Goal: Task Accomplishment & Management: Use online tool/utility

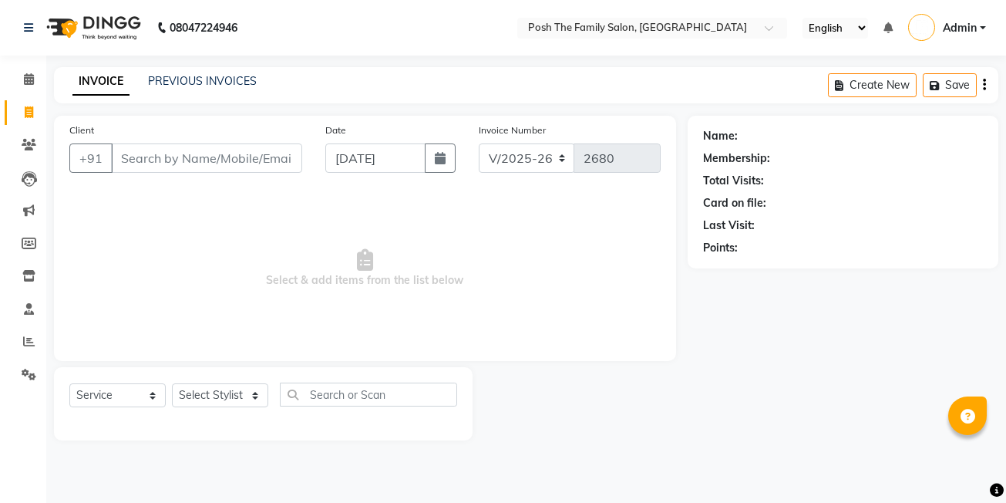
select select "6199"
select select "service"
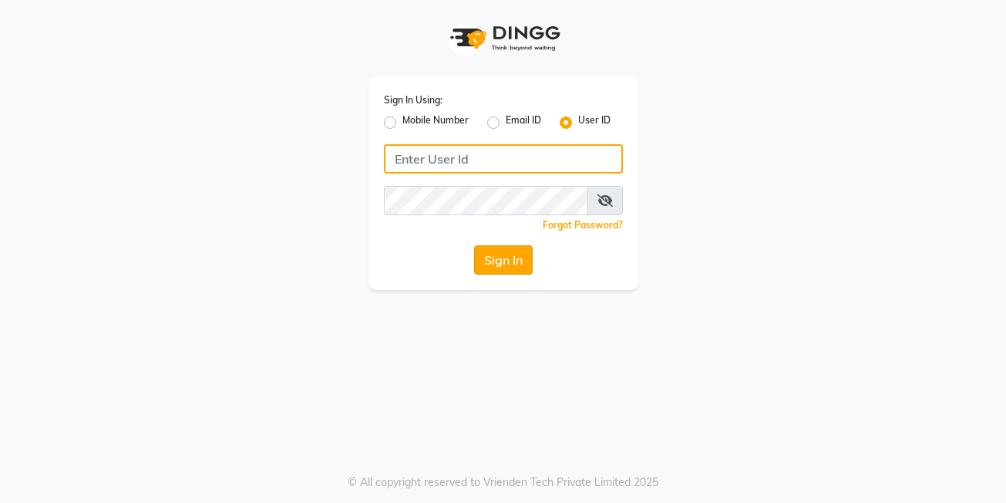
type input "posh123"
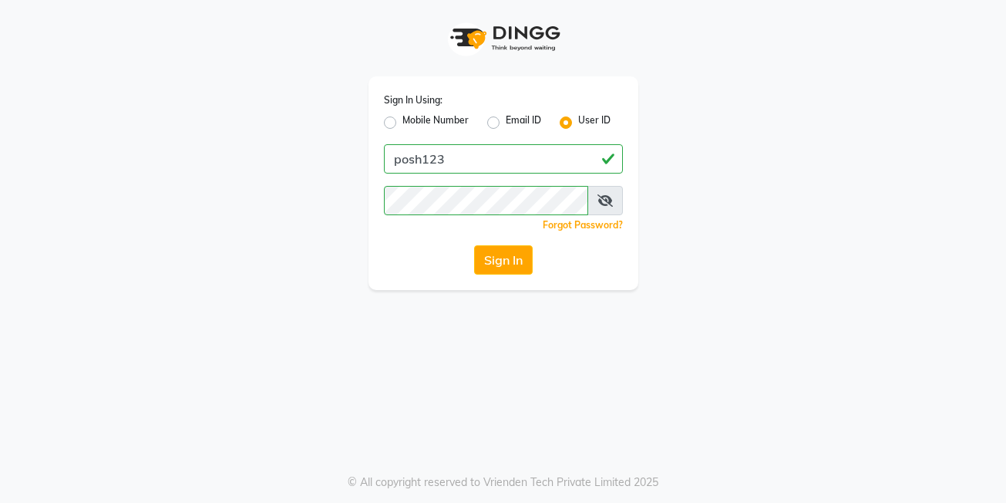
click at [515, 257] on button "Sign In" at bounding box center [503, 259] width 59 height 29
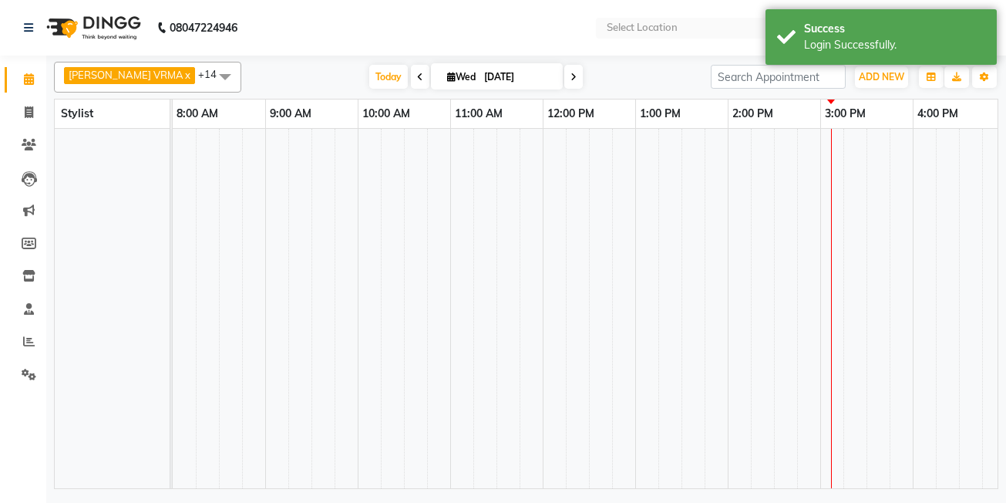
select select "en"
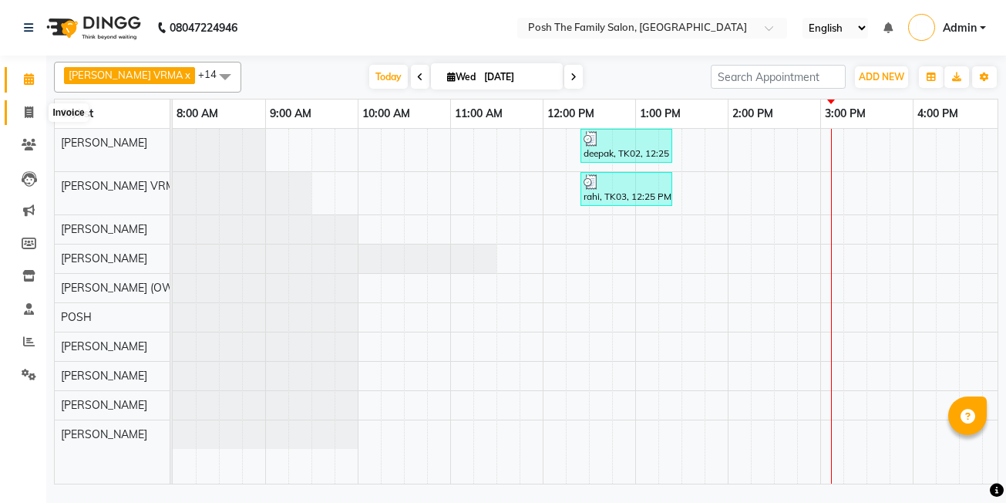
click at [30, 112] on icon at bounding box center [29, 112] width 8 height 12
select select "service"
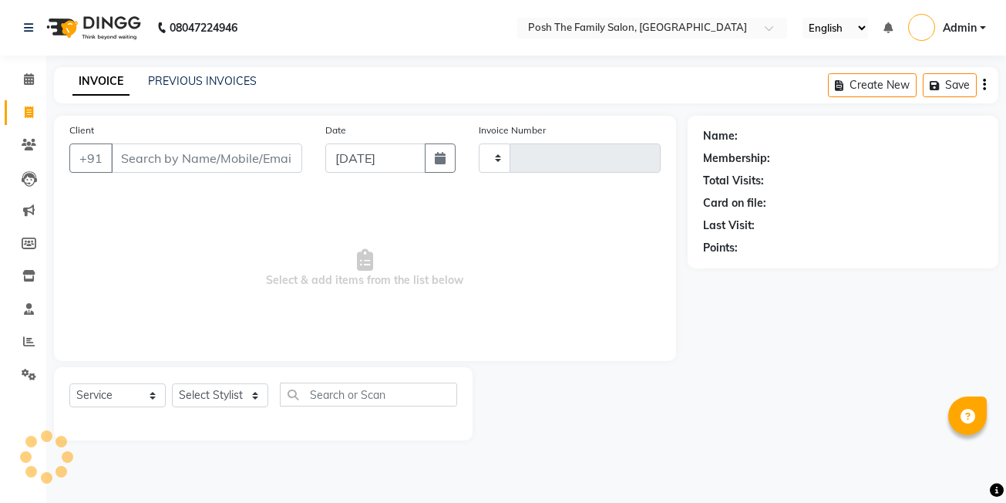
type input "2680"
select select "6199"
